Goal: Task Accomplishment & Management: Manage account settings

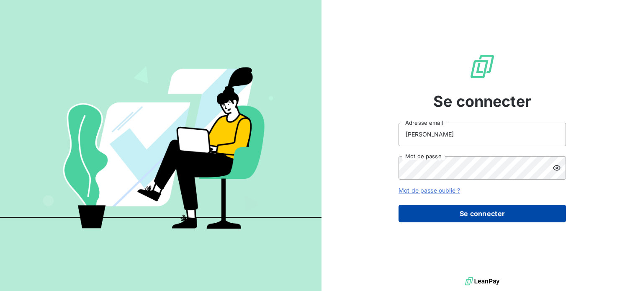
click at [502, 213] on button "Se connecter" at bounding box center [483, 214] width 168 height 18
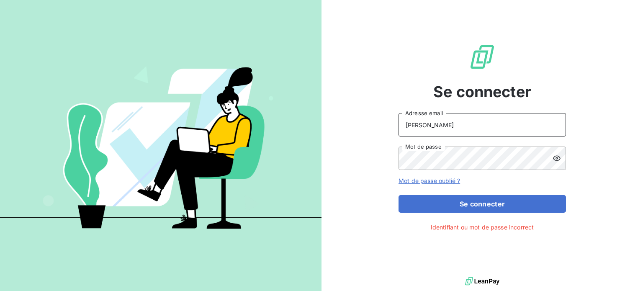
click at [488, 122] on input "[PERSON_NAME]" at bounding box center [483, 124] width 168 height 23
type input "[EMAIL_ADDRESS][DOMAIN_NAME]"
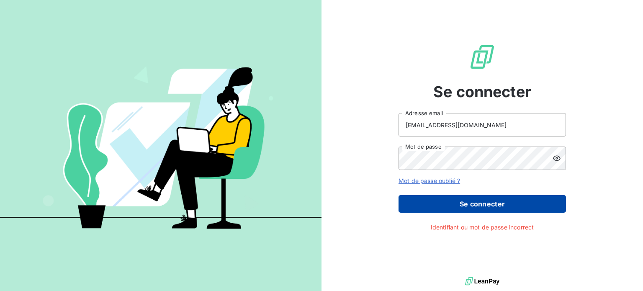
click at [485, 206] on button "Se connecter" at bounding box center [483, 204] width 168 height 18
